Goal: Information Seeking & Learning: Understand process/instructions

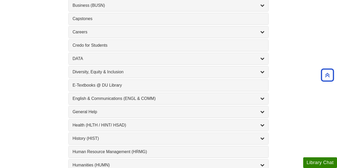
scroll to position [260, 0]
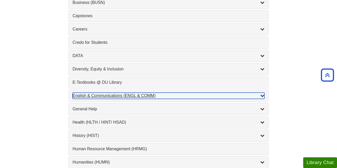
click at [120, 95] on div "English & Communications (ENGL & COMM) , 6 guides" at bounding box center [169, 95] width 192 height 6
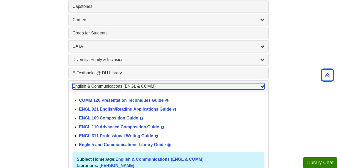
scroll to position [274, 0]
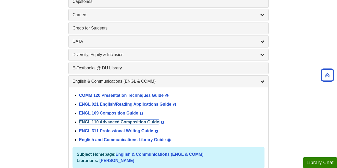
click at [101, 122] on link "ENGL 110 Advanced Composition Guide" at bounding box center [119, 122] width 80 height 4
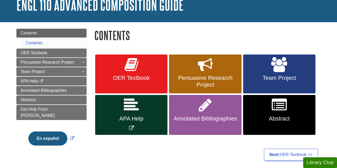
scroll to position [37, 0]
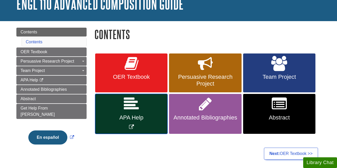
click at [127, 110] on icon "Link opens in new window" at bounding box center [131, 103] width 15 height 15
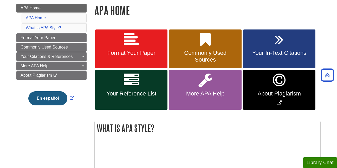
scroll to position [77, 0]
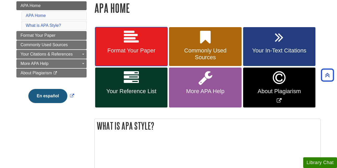
click at [123, 47] on link "Format Your Paper" at bounding box center [131, 46] width 72 height 39
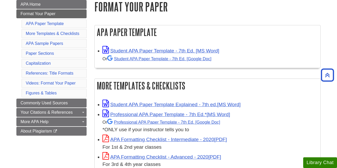
scroll to position [85, 0]
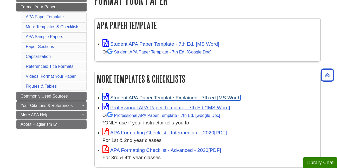
click at [117, 95] on link "Student APA Paper Template Explained - 7th ed." at bounding box center [172, 97] width 138 height 5
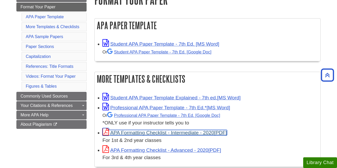
click at [139, 132] on link "APA Formatting Checklist - Intermediate - 2020" at bounding box center [165, 132] width 125 height 5
